Goal: Understand process/instructions

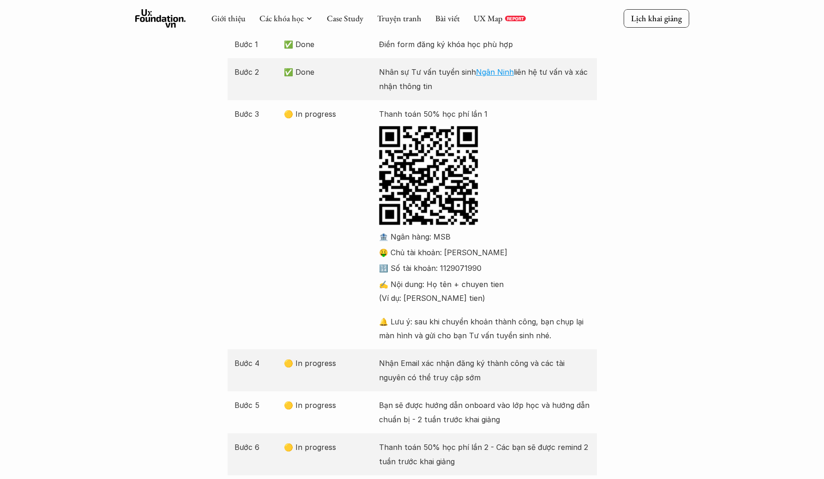
scroll to position [151, 0]
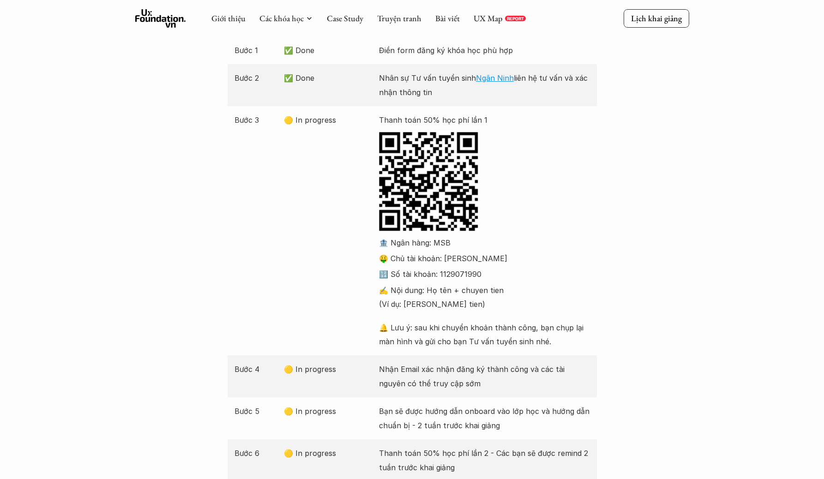
click at [590, 216] on div "Bước 3 🟡 In progress Thanh toán 50% học phí lần 1 🏦 Ngân hàng: MSB 🤑 Chủ tài kh…" at bounding box center [412, 230] width 369 height 249
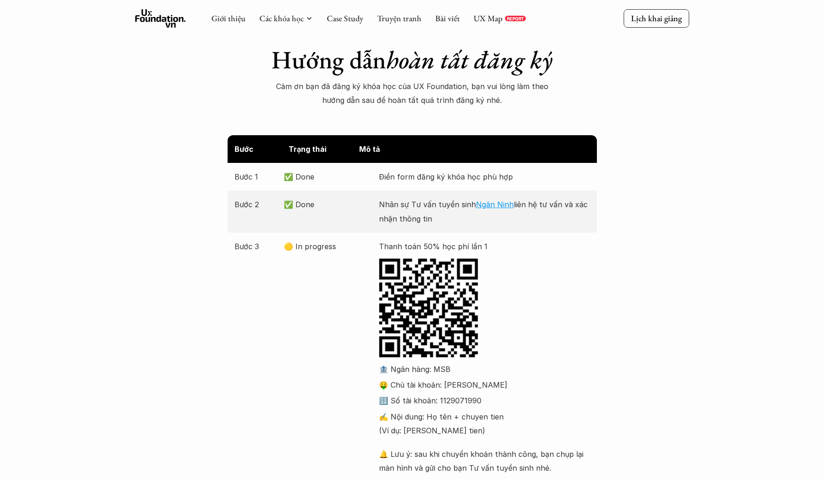
scroll to position [0, 0]
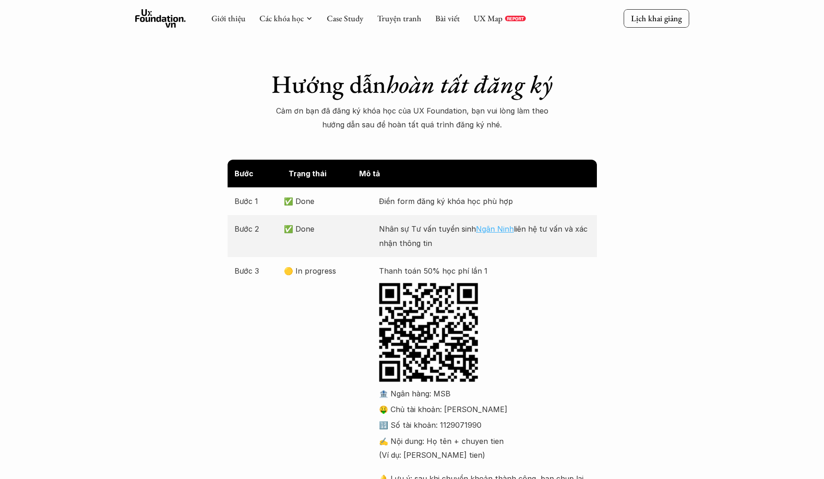
click at [491, 231] on link "Ngân Ninh" at bounding box center [495, 228] width 38 height 9
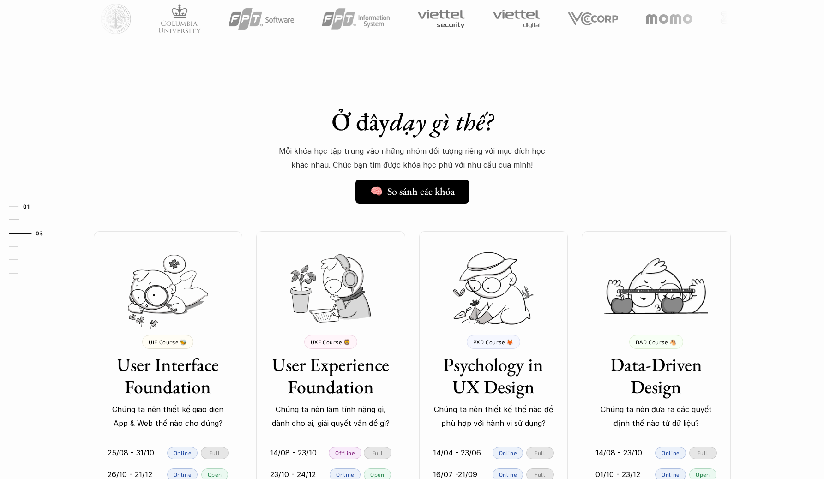
scroll to position [926, 0]
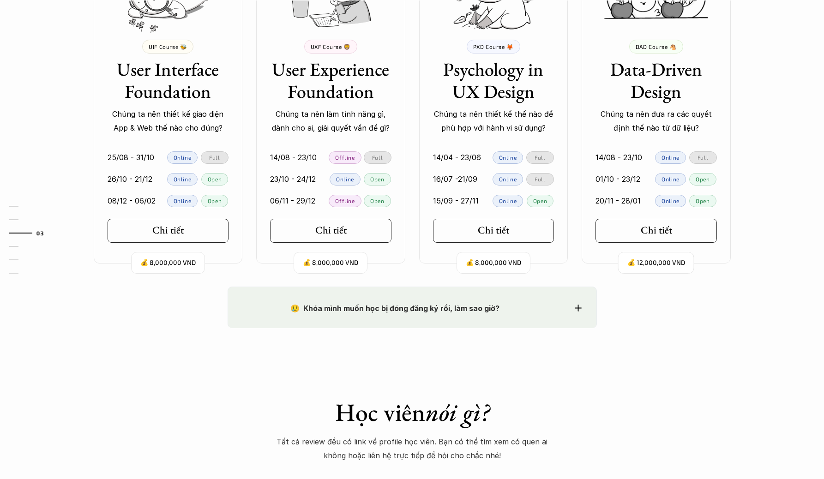
click at [535, 162] on div "Full" at bounding box center [540, 157] width 28 height 12
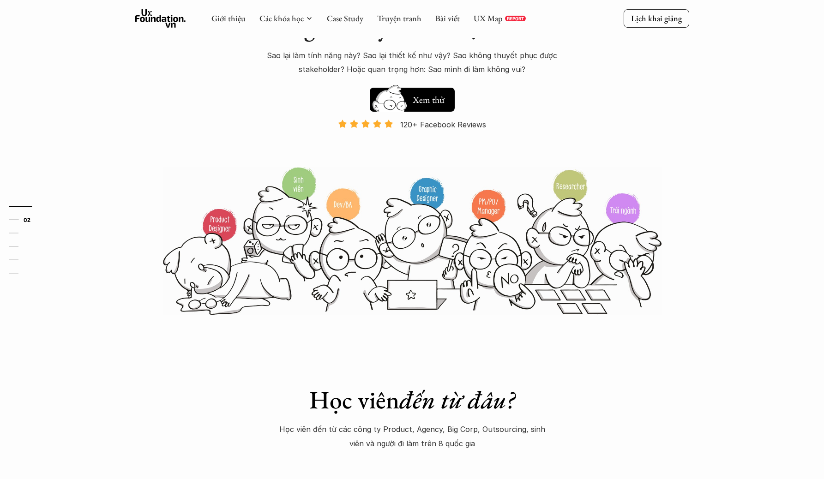
scroll to position [0, 0]
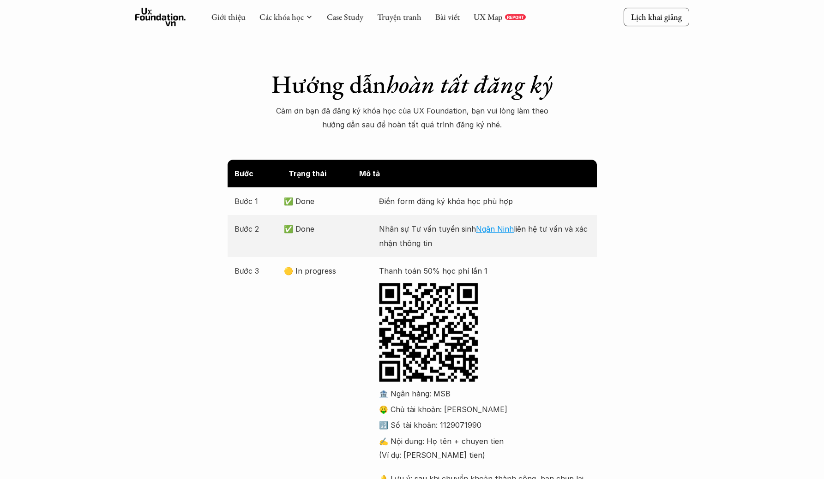
scroll to position [207, 0]
